Goal: Task Accomplishment & Management: Complete application form

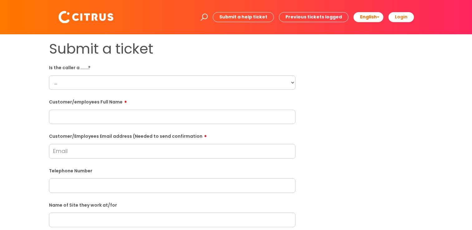
scroll to position [125, 0]
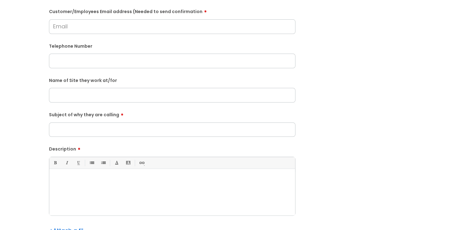
click at [115, 177] on p at bounding box center [172, 180] width 236 height 6
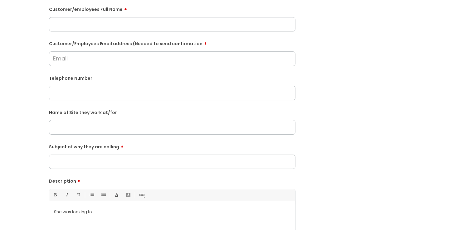
scroll to position [62, 0]
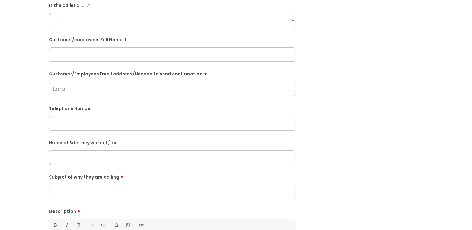
click at [78, 159] on input "text" at bounding box center [172, 157] width 246 height 14
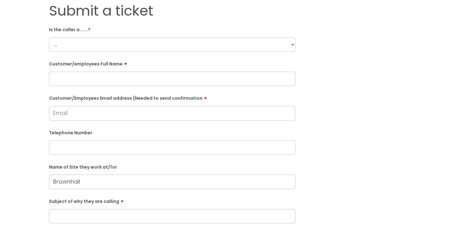
scroll to position [31, 0]
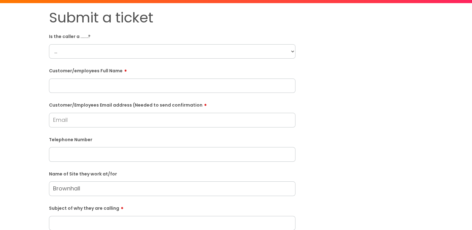
type input "Brownhall"
click at [69, 49] on select "... Citrus Customer Citrus Employee Contractor Supplier" at bounding box center [172, 51] width 246 height 14
click at [73, 56] on select "... Citrus Customer Citrus Employee Contractor Supplier" at bounding box center [172, 51] width 246 height 14
select select "Citrus Employee"
click at [49, 44] on select "... Citrus Customer Citrus Employee Contractor Supplier" at bounding box center [172, 51] width 246 height 14
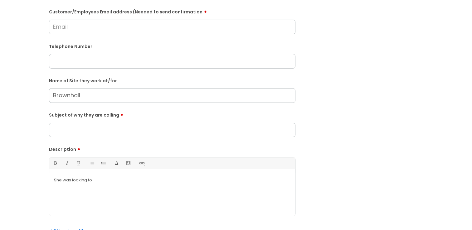
scroll to position [125, 0]
click at [80, 129] on input "Subject of why they are calling" at bounding box center [172, 130] width 246 height 14
type input "C"
type input "Work Cover"
drag, startPoint x: 82, startPoint y: 36, endPoint x: 82, endPoint y: 31, distance: 5.0
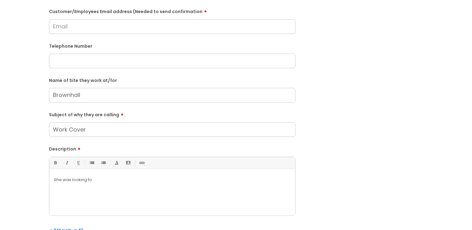
click at [82, 35] on form "Is the caller a ......? ... Citrus Customer Citrus Employee Contractor Supplier…" at bounding box center [172, 101] width 246 height 327
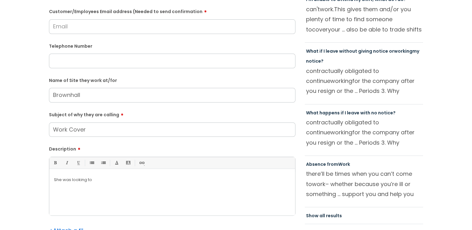
click at [82, 31] on input "Customer/Employees Email address (Needed to send confirmation" at bounding box center [172, 26] width 246 height 14
type input "elainewall85@gmail.com"
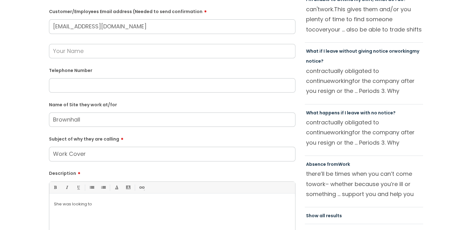
click at [69, 83] on input "text" at bounding box center [172, 85] width 246 height 14
paste input "07933703230"
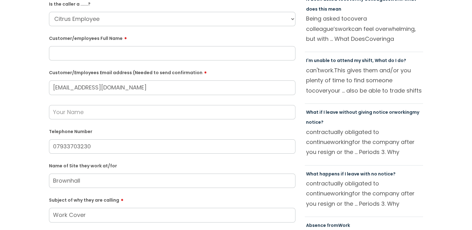
scroll to position [62, 0]
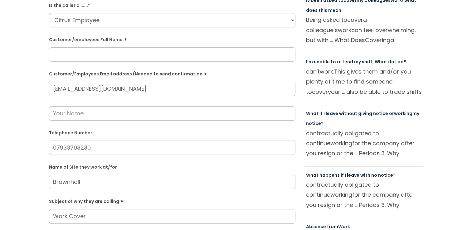
type input "07933703230"
click at [76, 58] on input "text" at bounding box center [172, 54] width 246 height 14
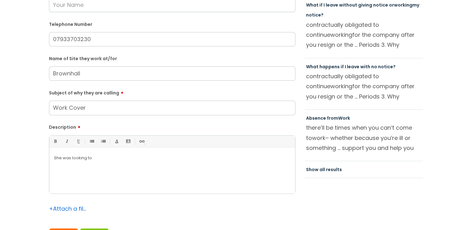
scroll to position [187, 0]
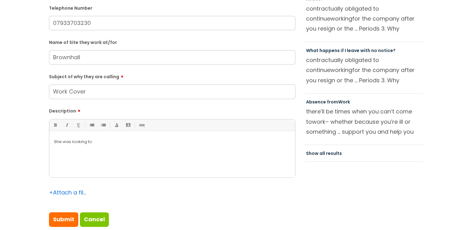
type input "Elaine Wall"
click at [118, 157] on div "She was looking to" at bounding box center [172, 155] width 246 height 43
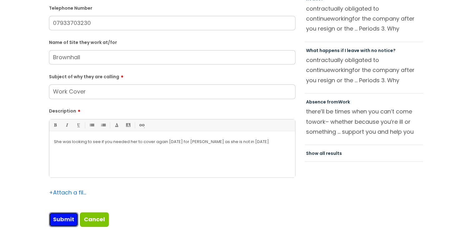
click at [52, 221] on input "Submit" at bounding box center [63, 219] width 29 height 14
type input "Please Wait..."
